Goal: Check status: Check status

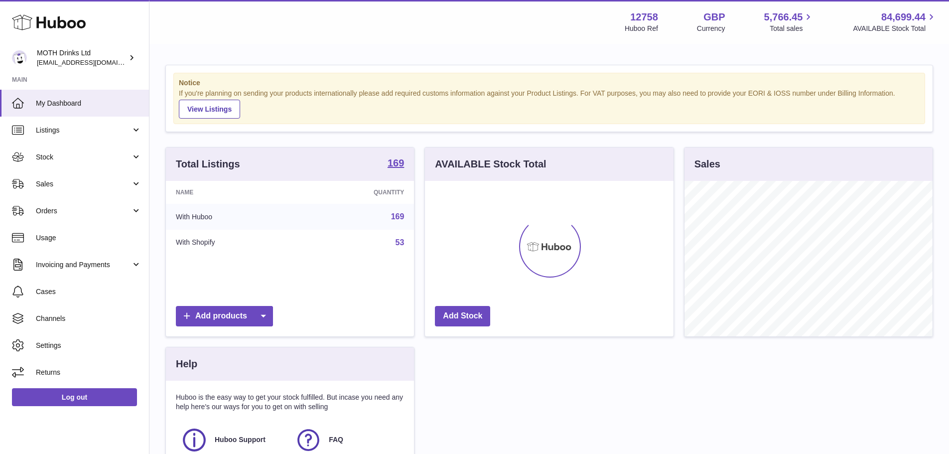
scroll to position [155, 249]
click at [86, 173] on link "Sales" at bounding box center [74, 183] width 149 height 27
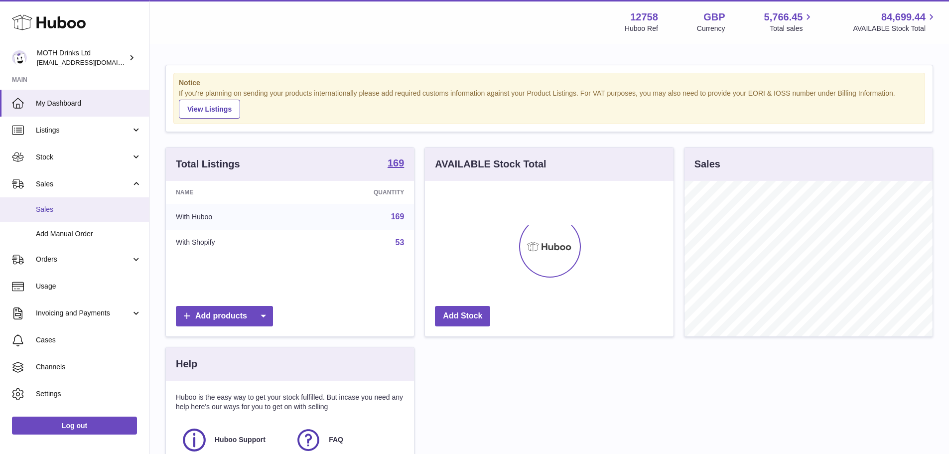
click at [81, 201] on link "Sales" at bounding box center [74, 209] width 149 height 24
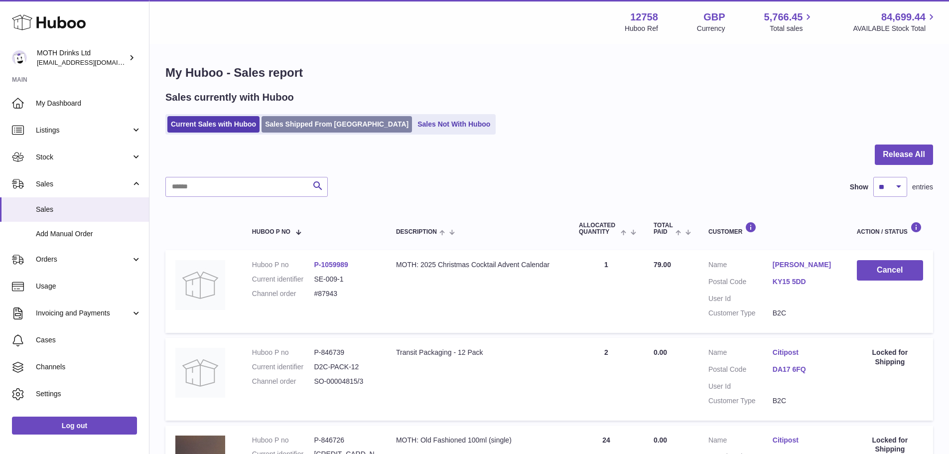
click at [294, 132] on link "Sales Shipped From [GEOGRAPHIC_DATA]" at bounding box center [337, 124] width 150 height 16
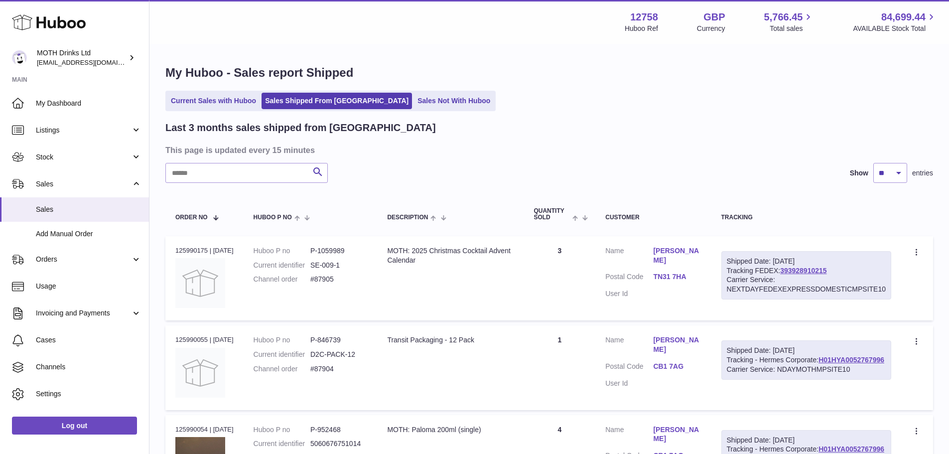
click at [239, 164] on input "text" at bounding box center [246, 173] width 162 height 20
paste input "*****"
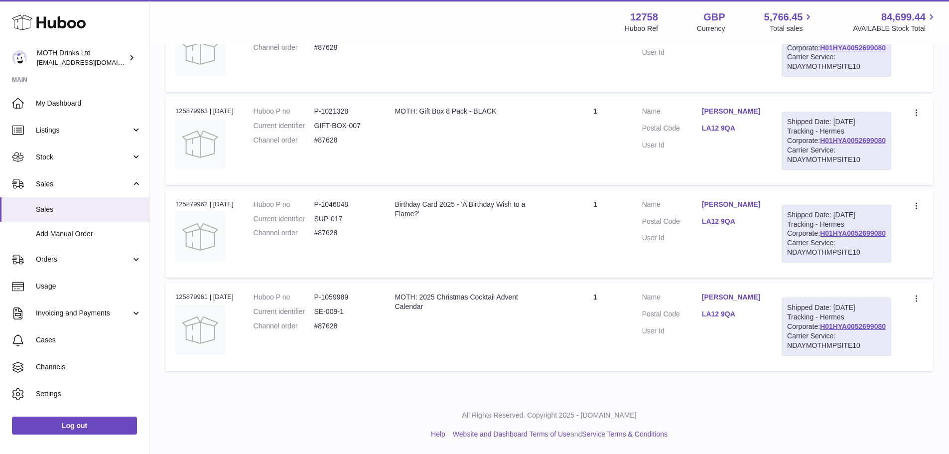
scroll to position [446, 0]
type input "*****"
click at [184, 200] on div "Order no 125879962 | 3rd Oct" at bounding box center [204, 204] width 58 height 9
copy div "125879962"
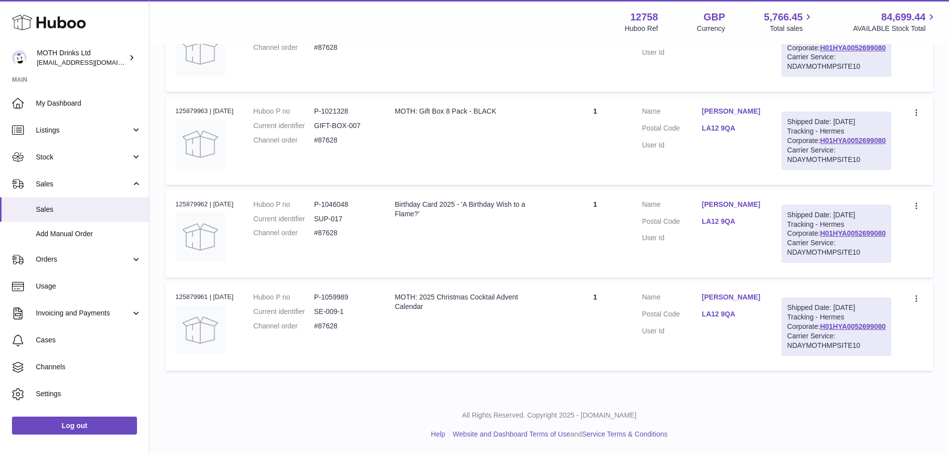
click at [416, 134] on td "Description MOTH: Gift Box 8 Pack - BLACK" at bounding box center [471, 141] width 173 height 88
